Goal: Transaction & Acquisition: Purchase product/service

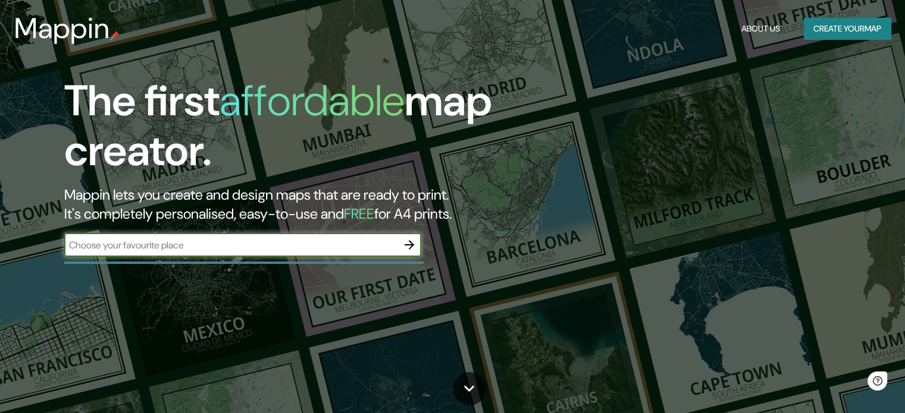
click at [252, 239] on input "text" at bounding box center [230, 246] width 333 height 14
type input "teoloyucan"
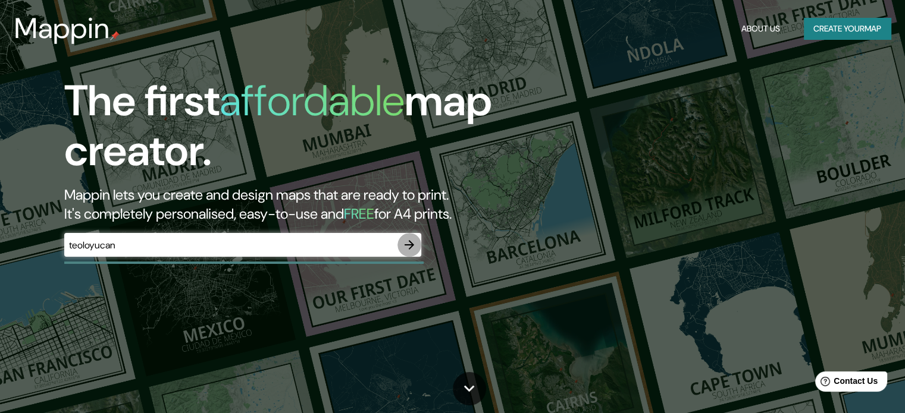
click at [410, 241] on icon "button" at bounding box center [409, 245] width 14 height 14
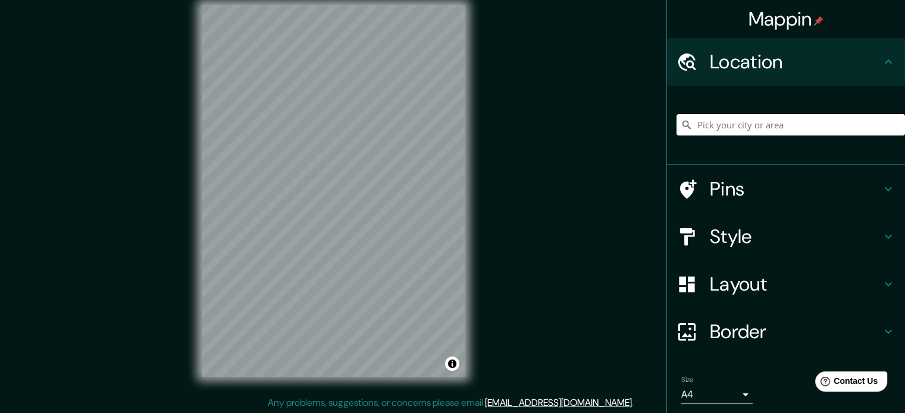
scroll to position [15, 0]
click at [750, 236] on h4 "Style" at bounding box center [795, 237] width 171 height 24
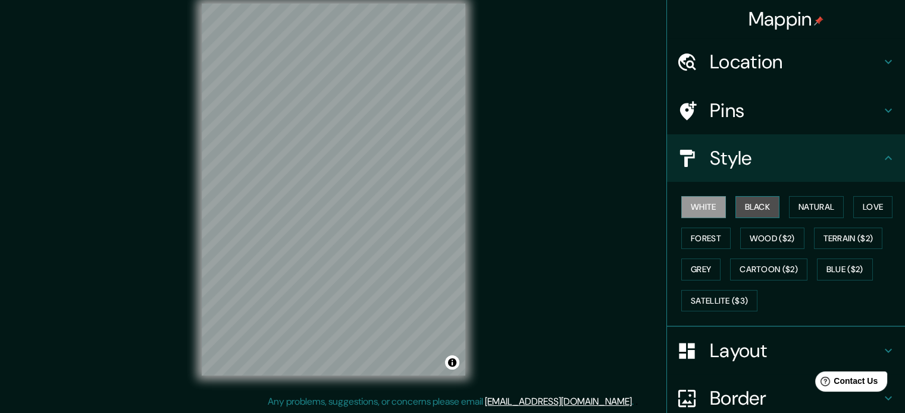
click at [760, 212] on button "Black" at bounding box center [757, 207] width 45 height 22
click at [759, 212] on button "Black" at bounding box center [757, 207] width 45 height 22
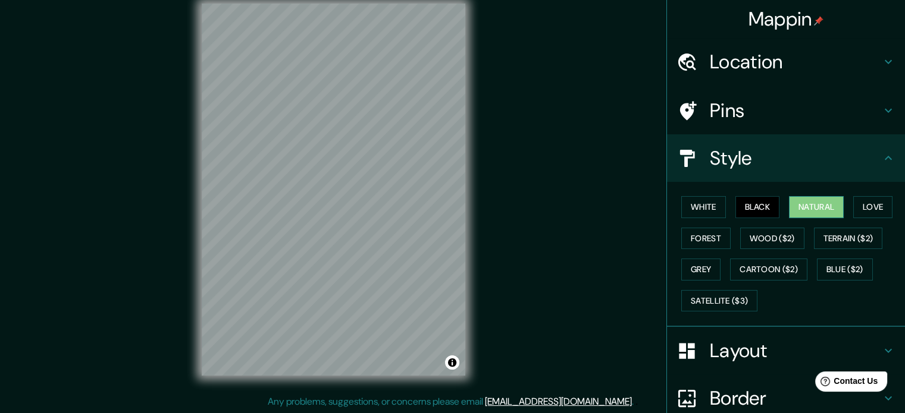
click at [805, 209] on button "Natural" at bounding box center [816, 207] width 55 height 22
click at [878, 209] on button "Love" at bounding box center [872, 207] width 39 height 22
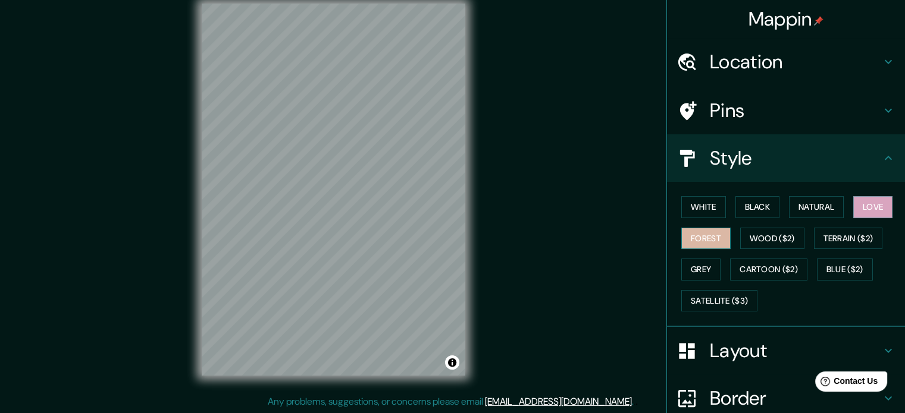
click at [692, 235] on button "Forest" at bounding box center [705, 239] width 49 height 22
click at [742, 242] on button "Wood ($2)" at bounding box center [772, 239] width 64 height 22
click at [839, 252] on div "White Black Natural Love Forest Wood ($2) Terrain ($2) Grey Cartoon ($2) Blue (…" at bounding box center [790, 254] width 228 height 125
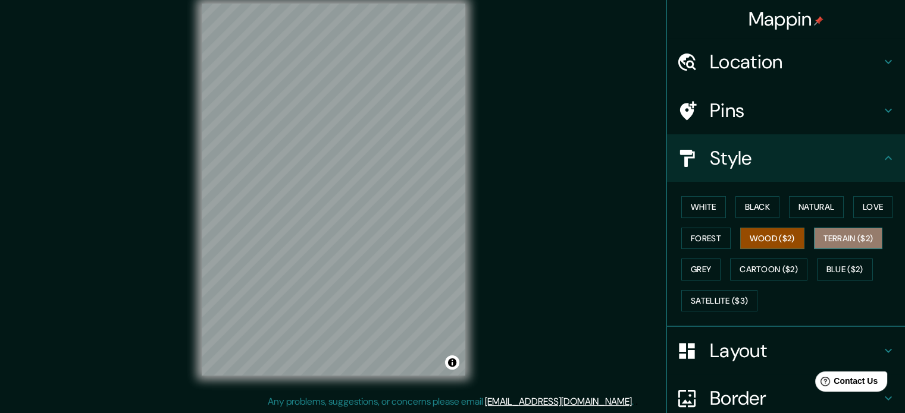
click at [852, 240] on button "Terrain ($2)" at bounding box center [848, 239] width 69 height 22
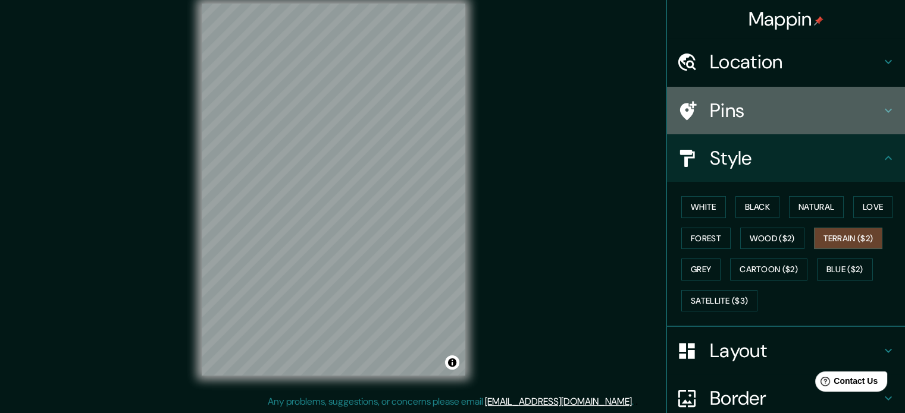
click at [835, 101] on h4 "Pins" at bounding box center [795, 111] width 171 height 24
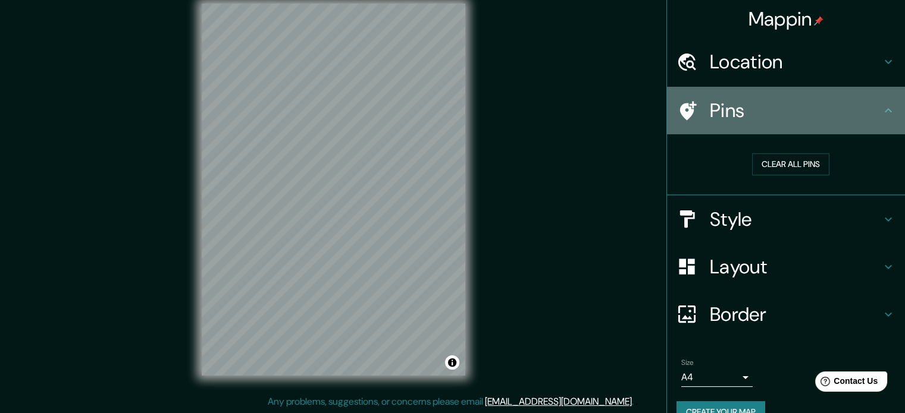
click at [850, 95] on div "Pins" at bounding box center [786, 111] width 238 height 48
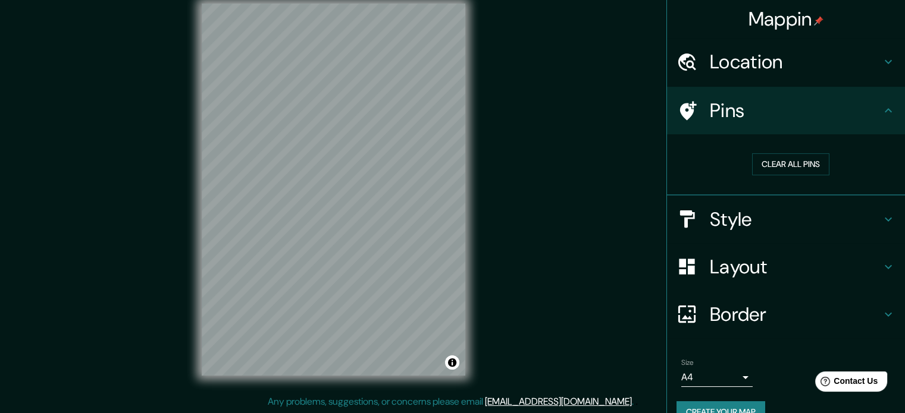
click at [856, 64] on h4 "Location" at bounding box center [795, 62] width 171 height 24
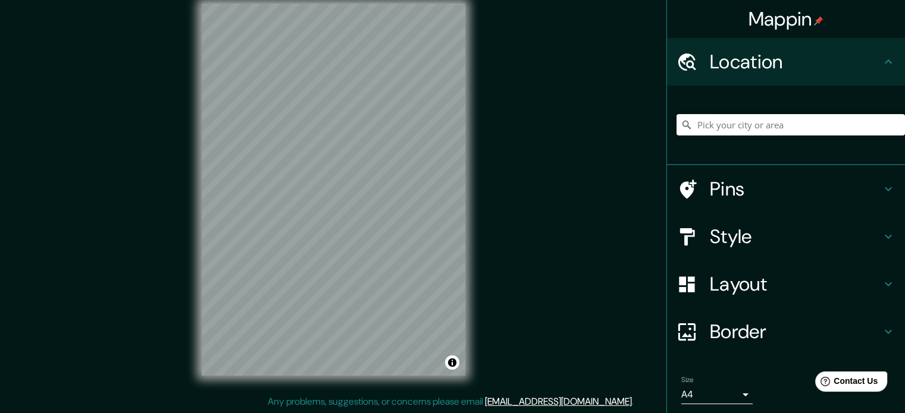
click at [790, 123] on input "Pick your city or area" at bounding box center [790, 124] width 228 height 21
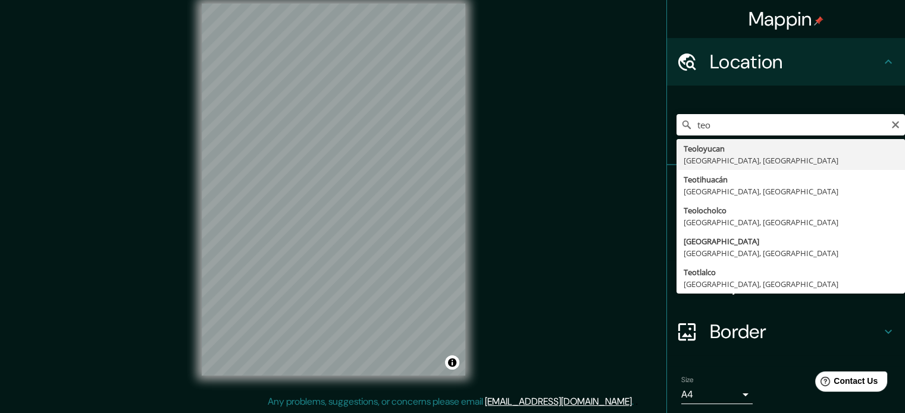
type input "Teoloyucan, [GEOGRAPHIC_DATA], [GEOGRAPHIC_DATA]"
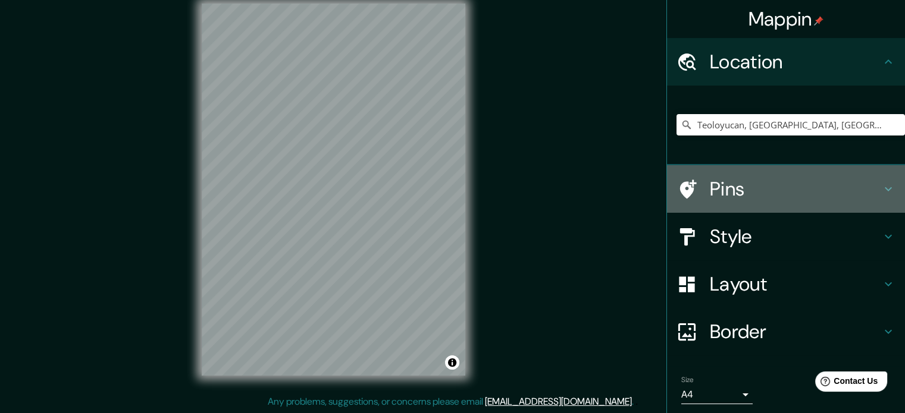
click at [838, 178] on h4 "Pins" at bounding box center [795, 189] width 171 height 24
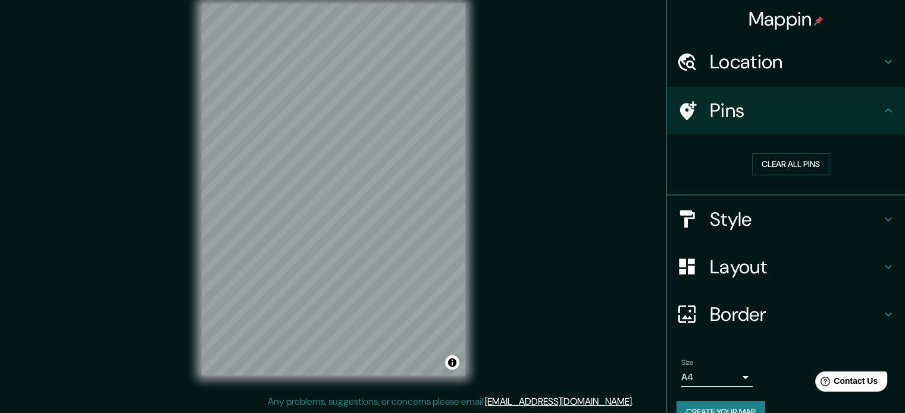
click at [819, 135] on div "Clear all pins" at bounding box center [786, 164] width 238 height 61
click at [836, 212] on h4 "Style" at bounding box center [795, 220] width 171 height 24
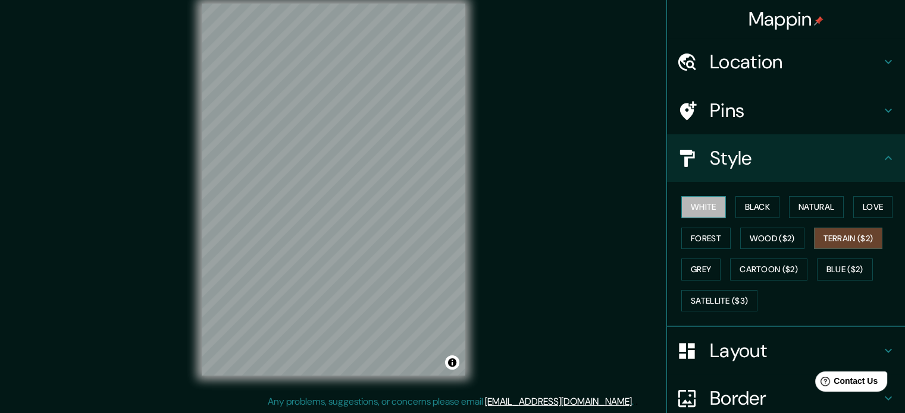
click at [690, 208] on button "White" at bounding box center [703, 207] width 45 height 22
click at [681, 266] on button "Grey" at bounding box center [700, 270] width 39 height 22
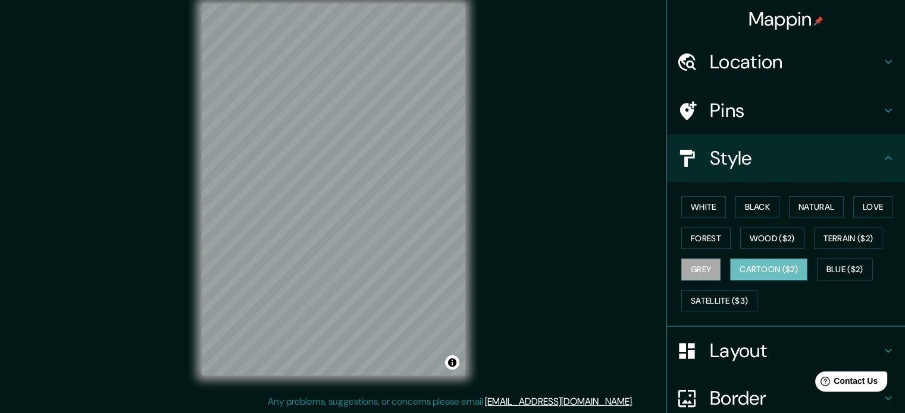
click at [750, 277] on button "Cartoon ($2)" at bounding box center [768, 270] width 77 height 22
click at [845, 274] on button "Blue ($2)" at bounding box center [845, 270] width 56 height 22
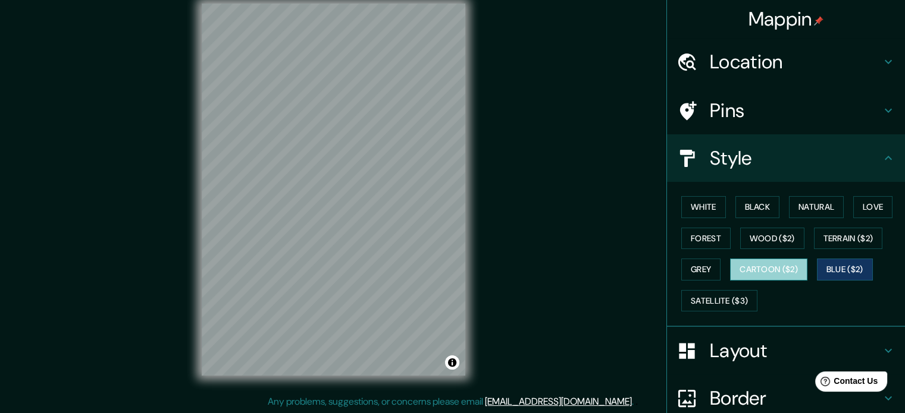
click at [770, 275] on button "Cartoon ($2)" at bounding box center [768, 270] width 77 height 22
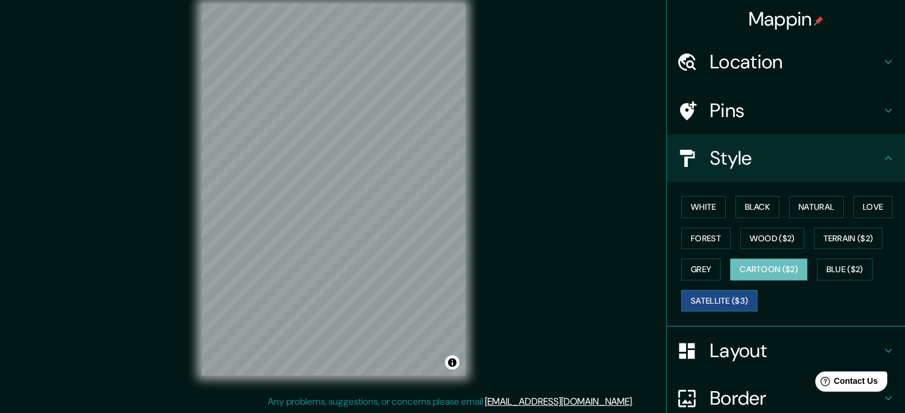
click at [684, 293] on button "Satellite ($3)" at bounding box center [719, 301] width 76 height 22
click at [694, 267] on button "Grey" at bounding box center [700, 270] width 39 height 22
click at [763, 275] on button "Cartoon ($2)" at bounding box center [768, 270] width 77 height 22
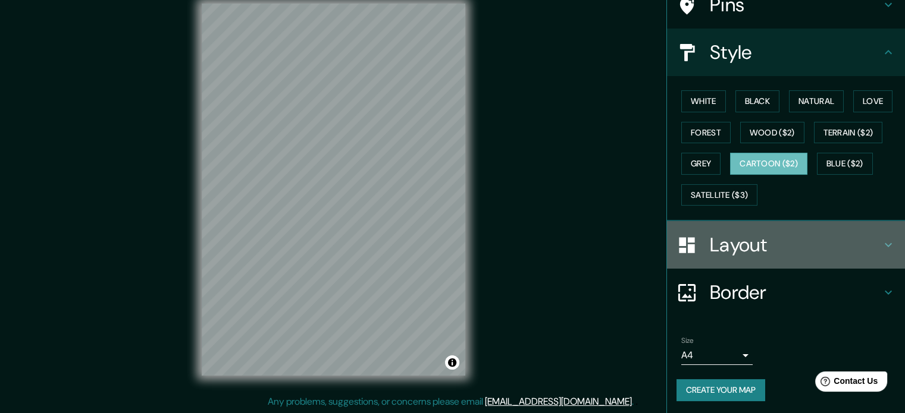
click at [799, 233] on h4 "Layout" at bounding box center [795, 245] width 171 height 24
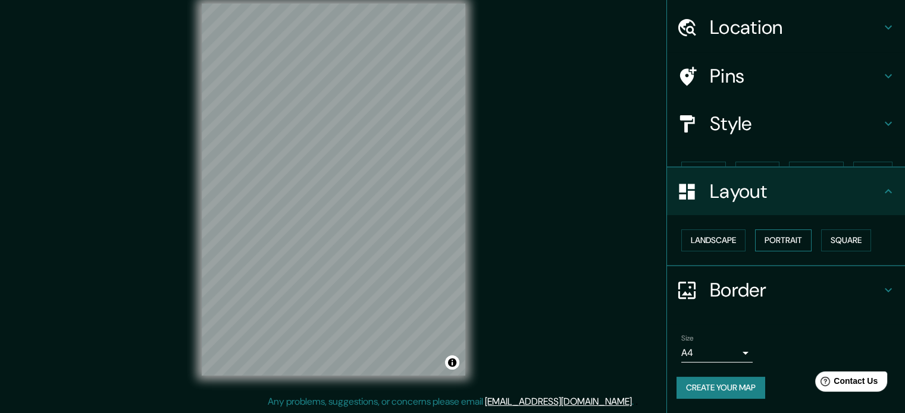
scroll to position [13, 0]
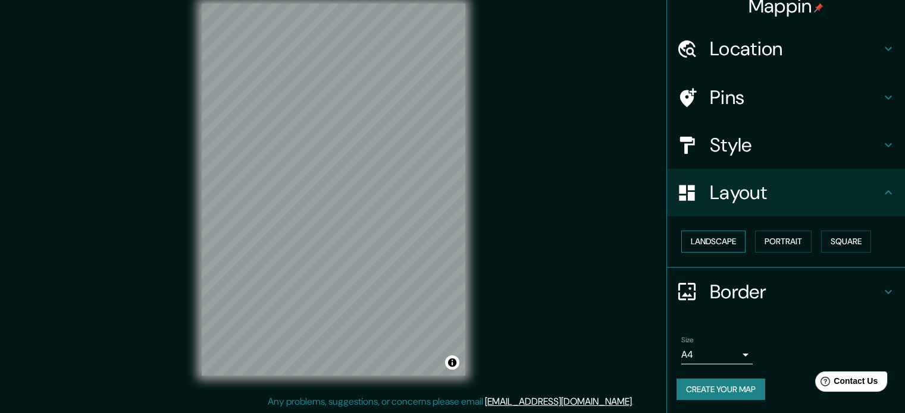
click at [703, 243] on button "Landscape" at bounding box center [713, 242] width 64 height 22
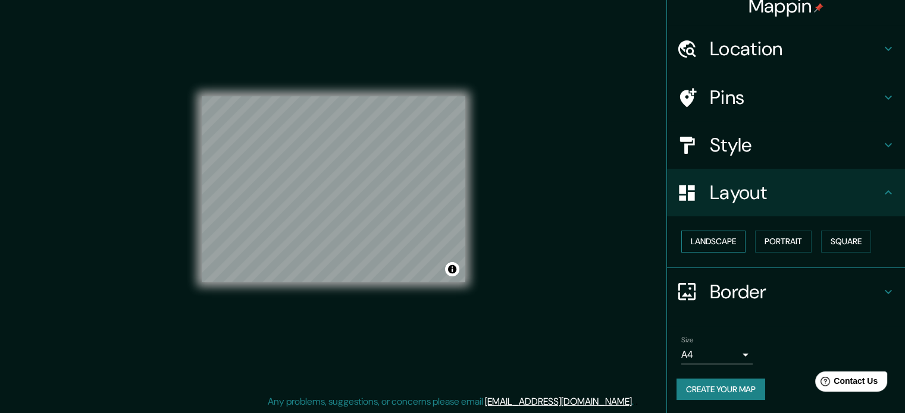
click at [703, 243] on button "Landscape" at bounding box center [713, 242] width 64 height 22
click at [792, 246] on button "Portrait" at bounding box center [783, 242] width 57 height 22
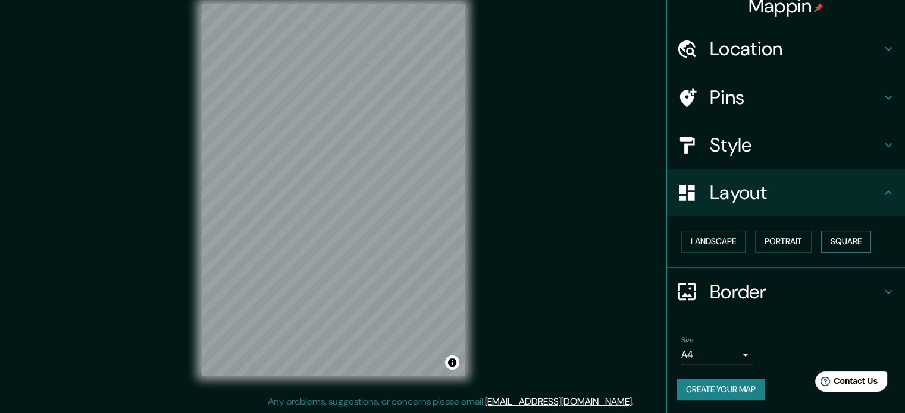
click at [840, 246] on button "Square" at bounding box center [846, 242] width 50 height 22
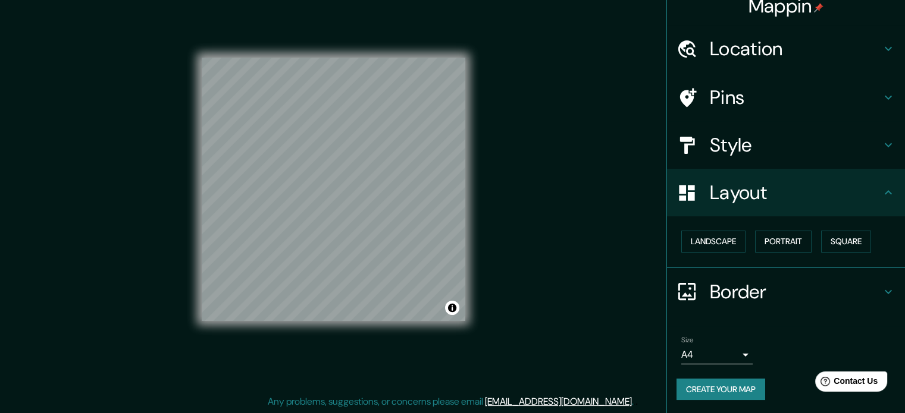
click at [778, 293] on h4 "Border" at bounding box center [795, 292] width 171 height 24
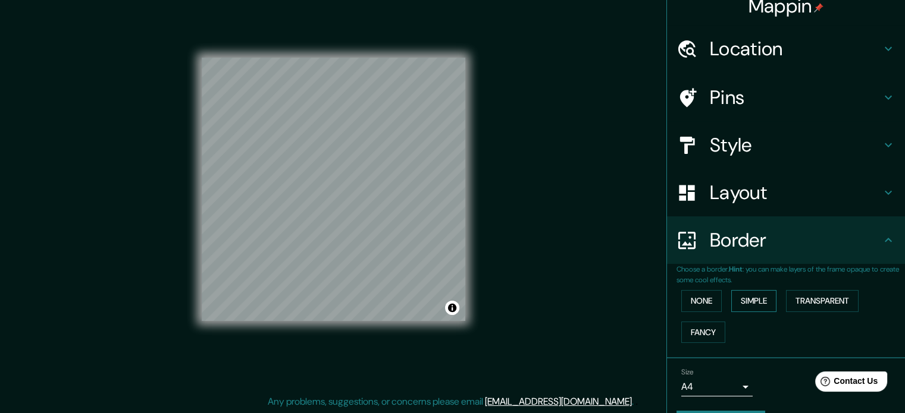
click at [731, 301] on button "Simple" at bounding box center [753, 301] width 45 height 22
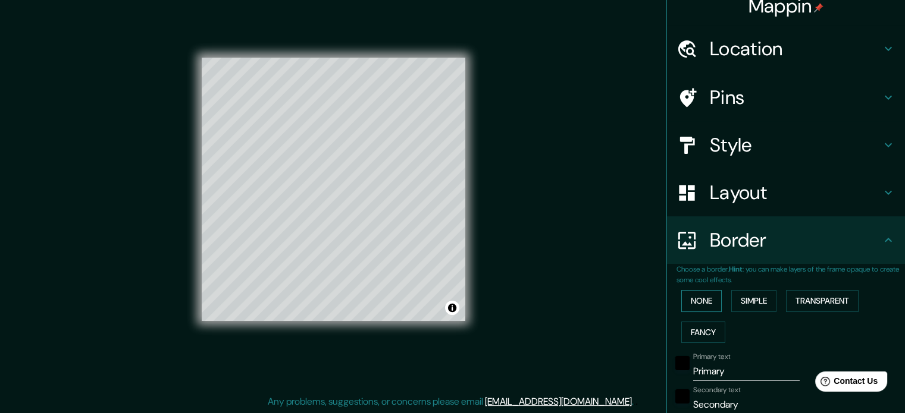
click at [693, 299] on button "None" at bounding box center [701, 301] width 40 height 22
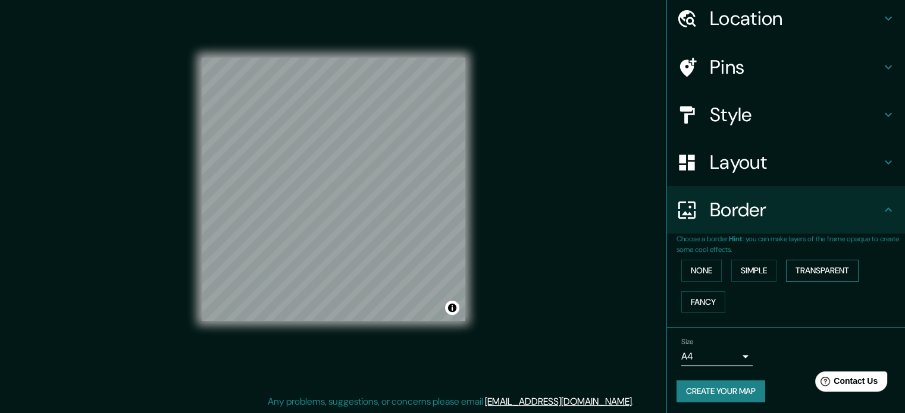
scroll to position [45, 0]
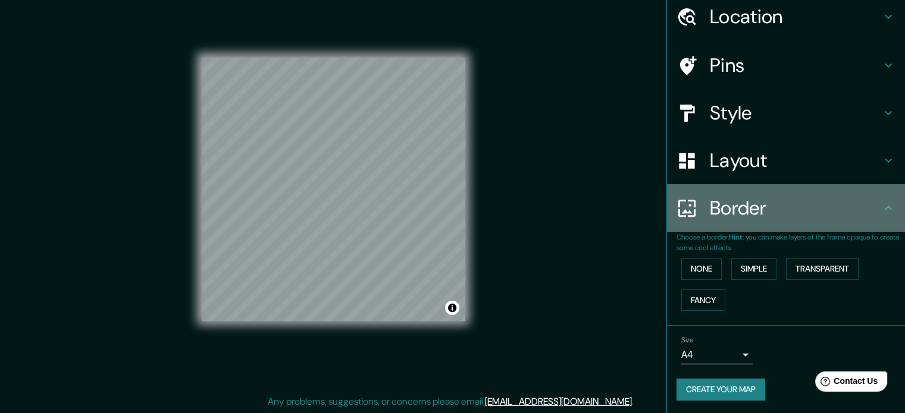
click at [875, 199] on div "Border" at bounding box center [786, 208] width 238 height 48
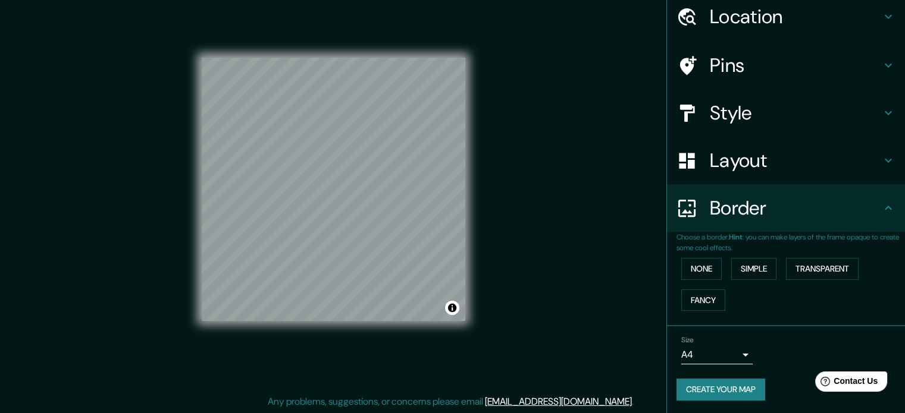
click at [869, 203] on h4 "Border" at bounding box center [795, 208] width 171 height 24
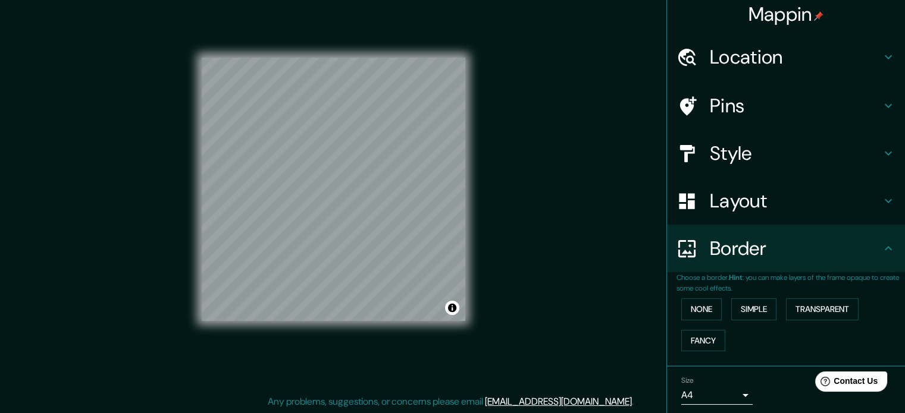
scroll to position [0, 0]
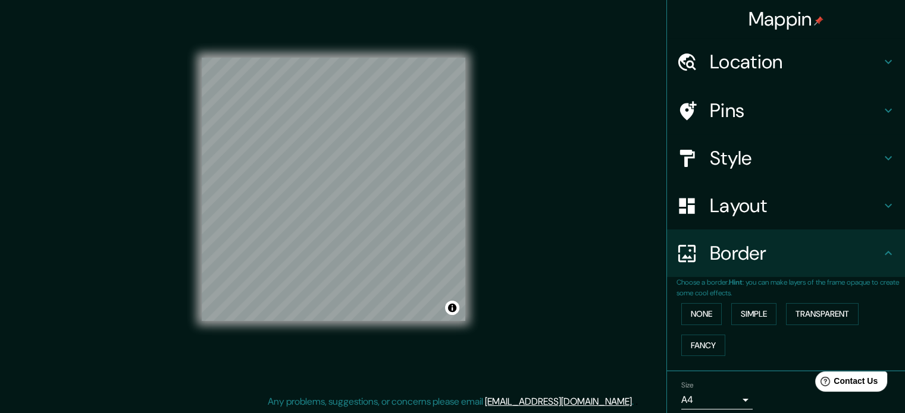
click at [839, 123] on div "Pins" at bounding box center [786, 111] width 238 height 48
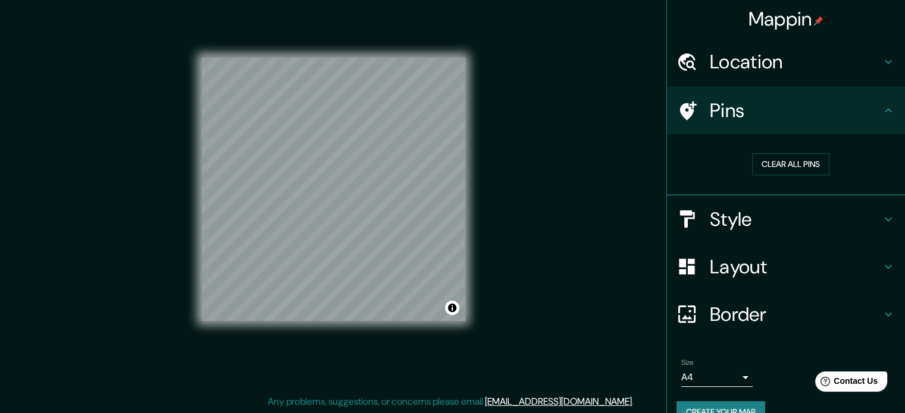
click at [860, 115] on h4 "Pins" at bounding box center [795, 111] width 171 height 24
click at [852, 193] on div "Clear all pins" at bounding box center [786, 164] width 238 height 61
click at [839, 215] on h4 "Style" at bounding box center [795, 220] width 171 height 24
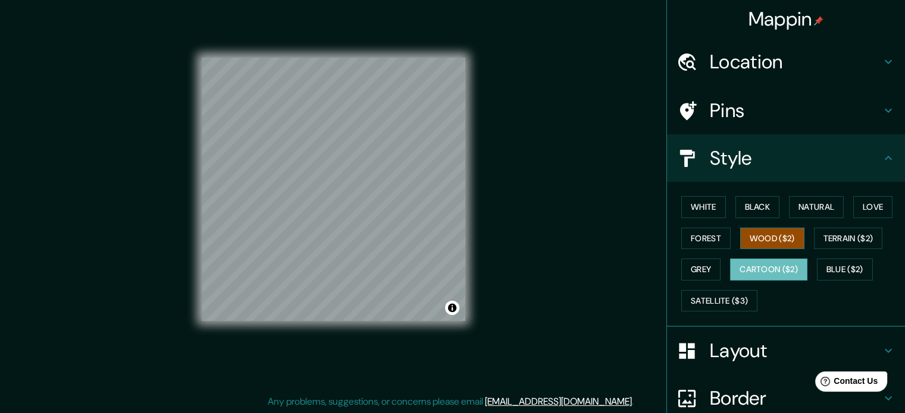
click at [776, 246] on button "Wood ($2)" at bounding box center [772, 239] width 64 height 22
click at [829, 238] on button "Terrain ($2)" at bounding box center [848, 239] width 69 height 22
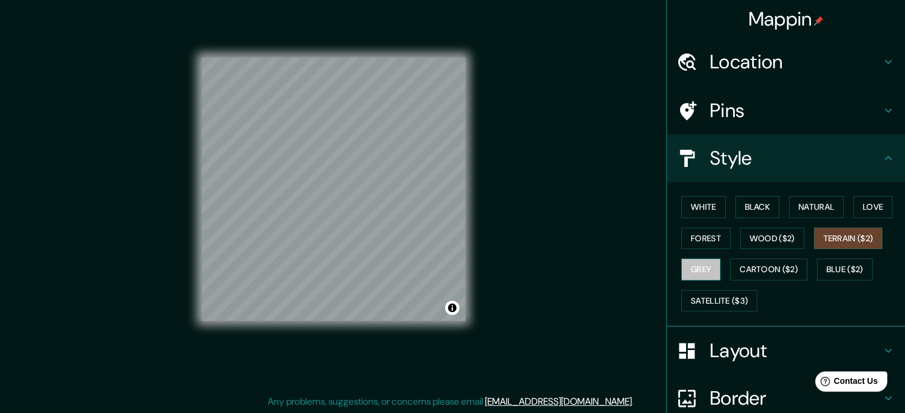
click at [688, 269] on button "Grey" at bounding box center [700, 270] width 39 height 22
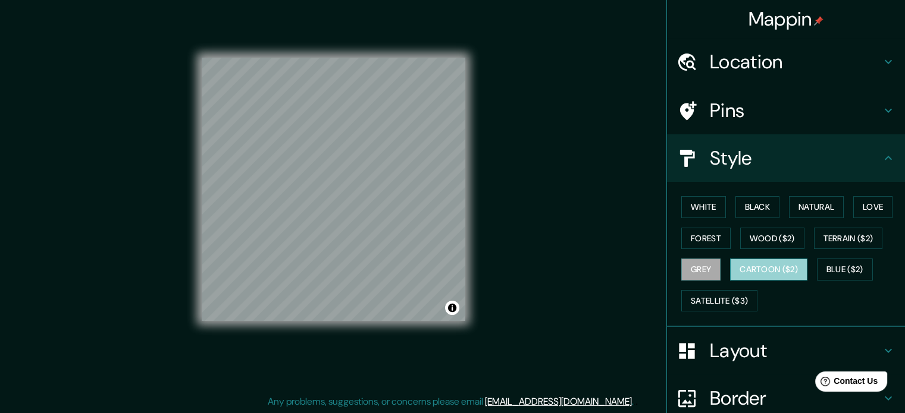
click at [786, 264] on button "Cartoon ($2)" at bounding box center [768, 270] width 77 height 22
